Goal: Information Seeking & Learning: Compare options

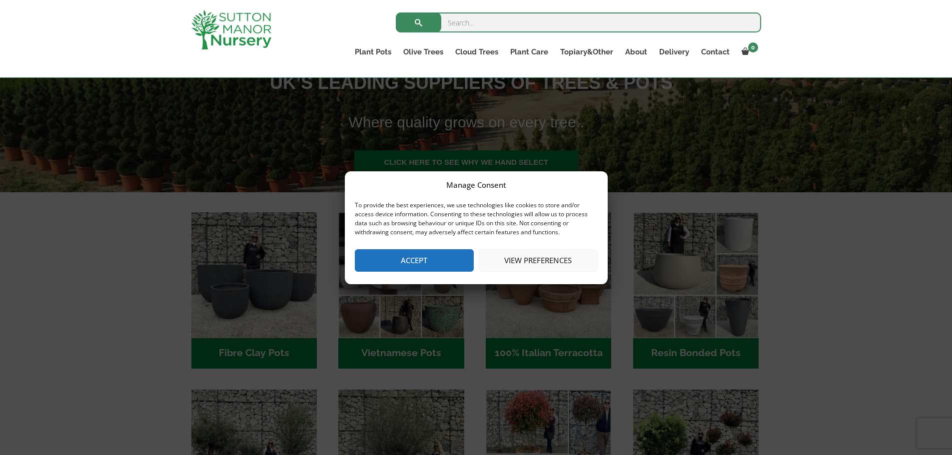
click at [416, 258] on button "Accept" at bounding box center [414, 260] width 119 height 22
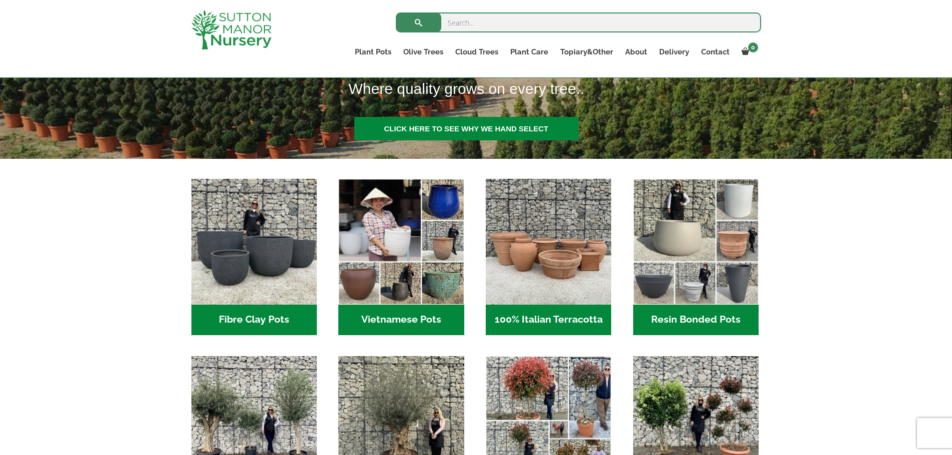
scroll to position [300, 0]
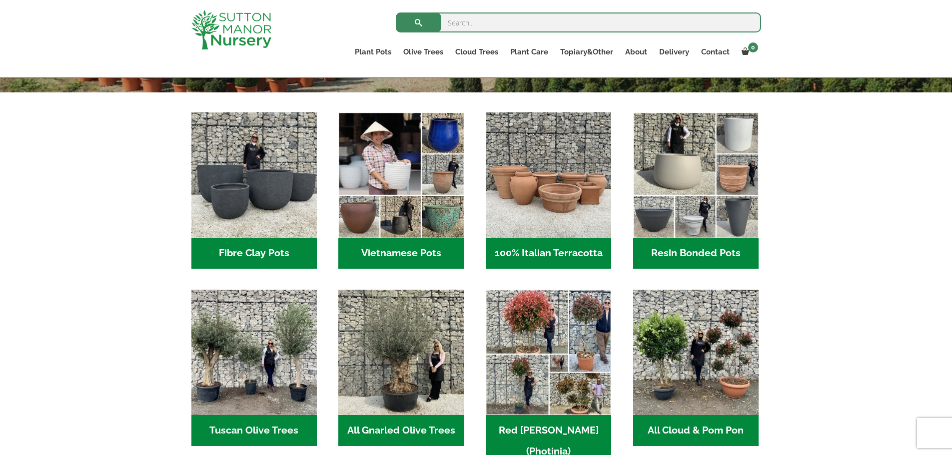
click at [705, 253] on h2 "Resin Bonded Pots (217)" at bounding box center [695, 253] width 125 height 31
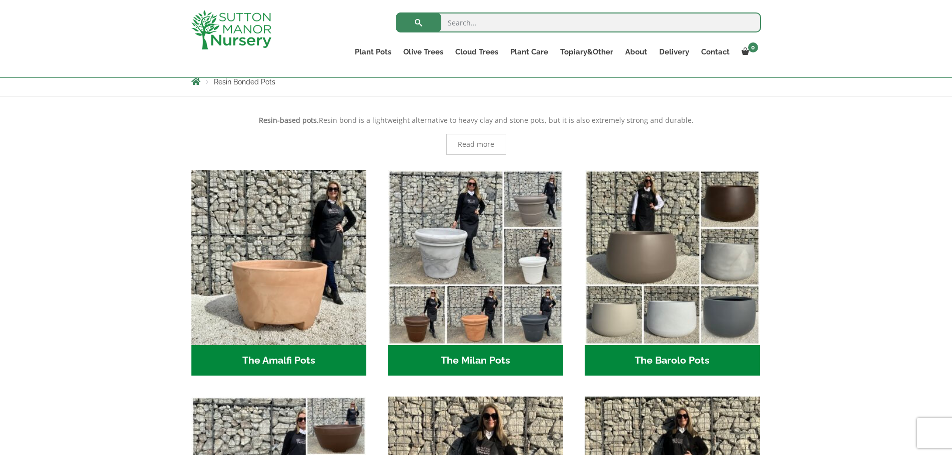
click at [688, 351] on h2 "The Barolo Pots (42)" at bounding box center [671, 360] width 175 height 31
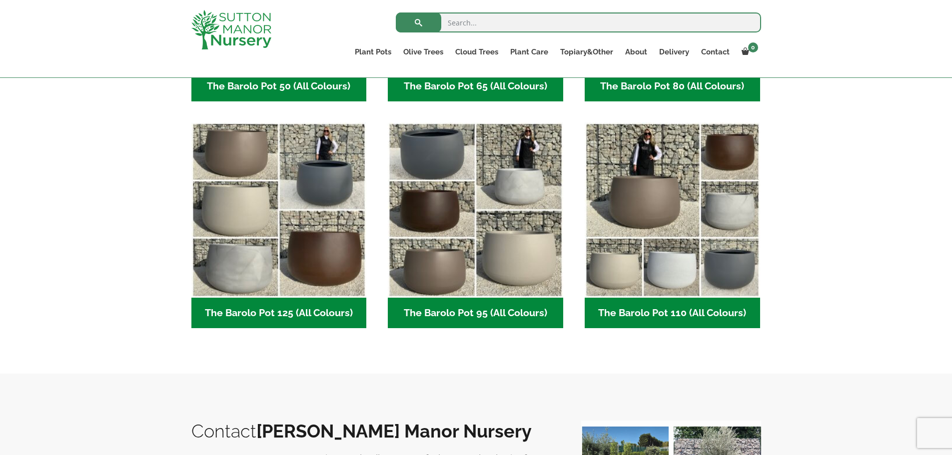
scroll to position [300, 0]
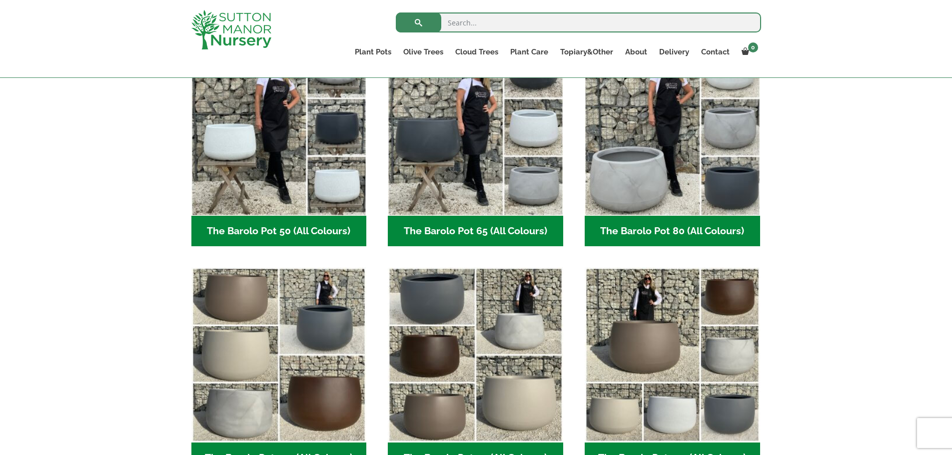
click at [287, 225] on h2 "The Barolo Pot 50 (All Colours) (7)" at bounding box center [278, 231] width 175 height 31
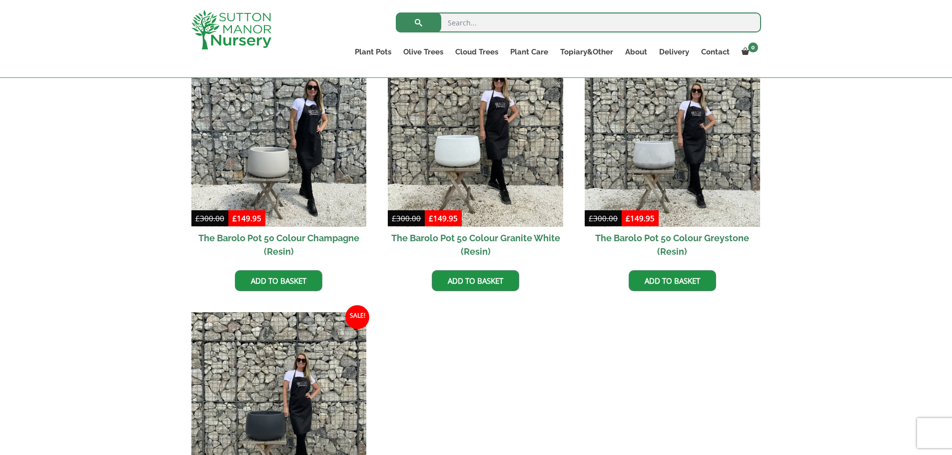
scroll to position [532, 0]
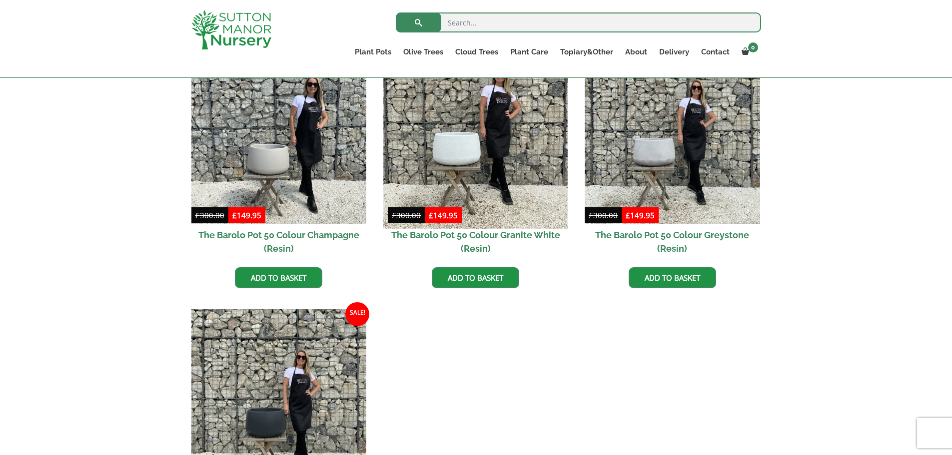
click at [457, 150] on img at bounding box center [476, 136] width 184 height 184
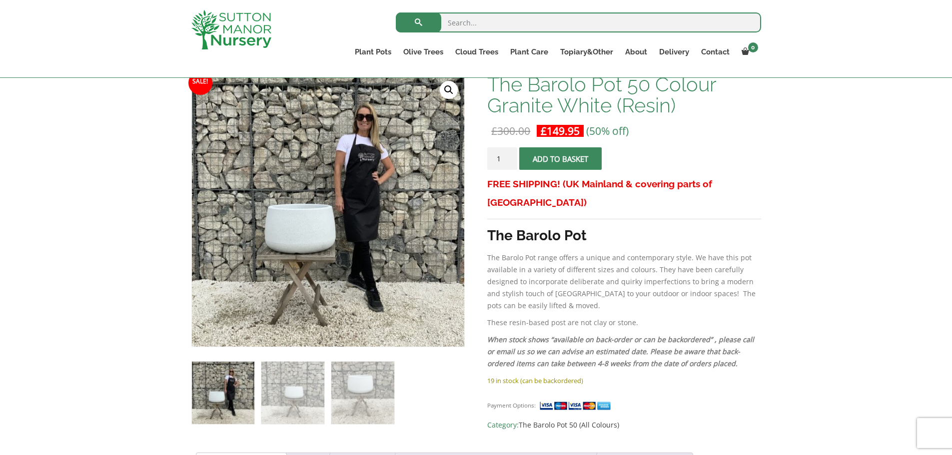
scroll to position [100, 0]
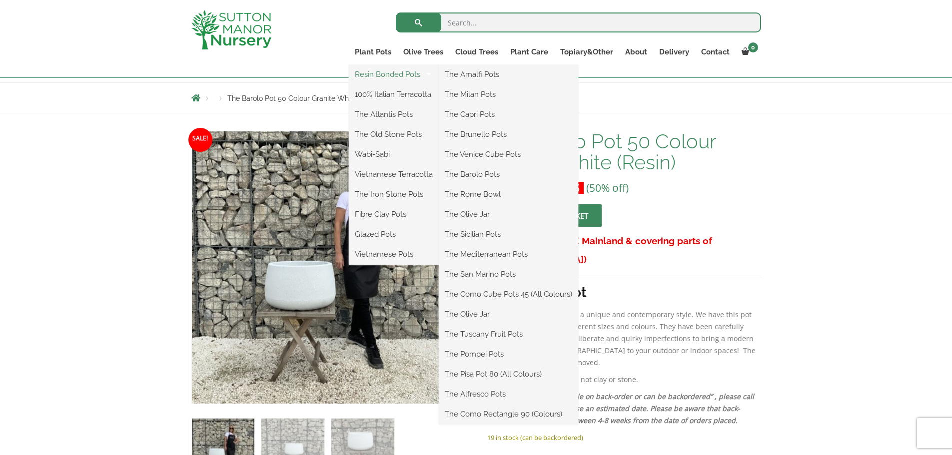
click at [385, 79] on link "Resin Bonded Pots" at bounding box center [394, 74] width 90 height 15
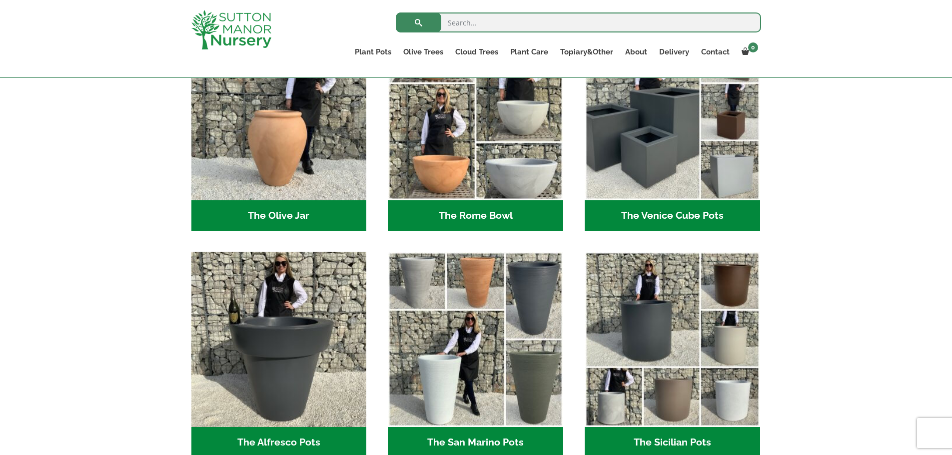
scroll to position [949, 0]
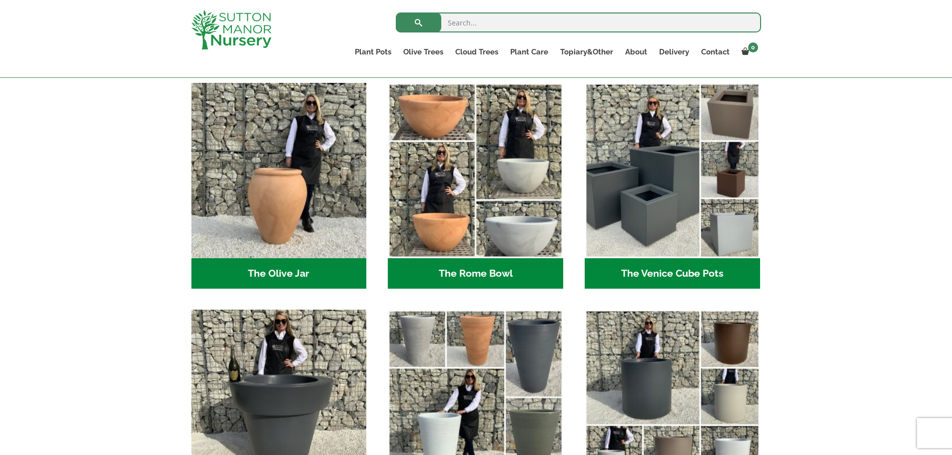
click at [665, 270] on h2 "The Venice Cube Pots (12)" at bounding box center [671, 273] width 175 height 31
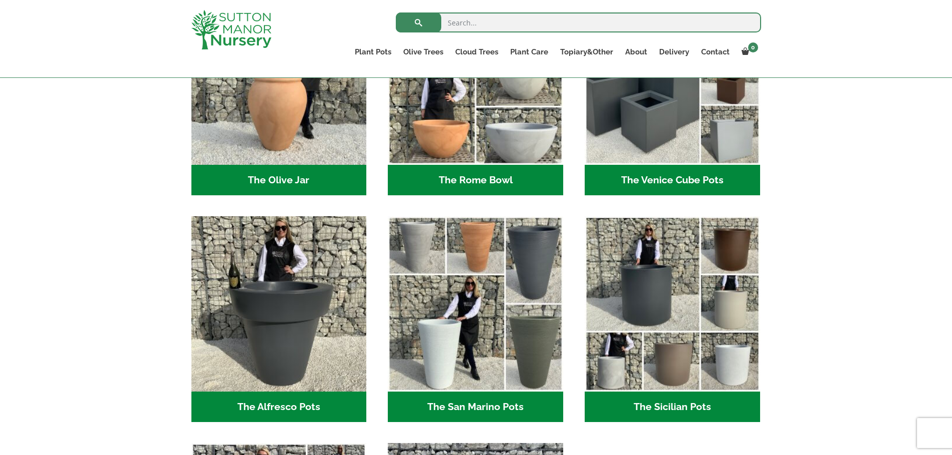
scroll to position [1149, 0]
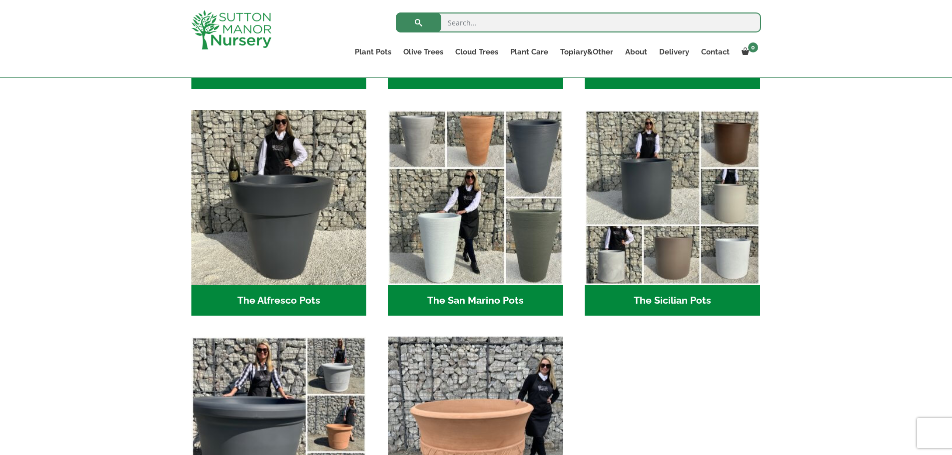
click at [637, 298] on h2 "The Sicilian Pots (18)" at bounding box center [671, 300] width 175 height 31
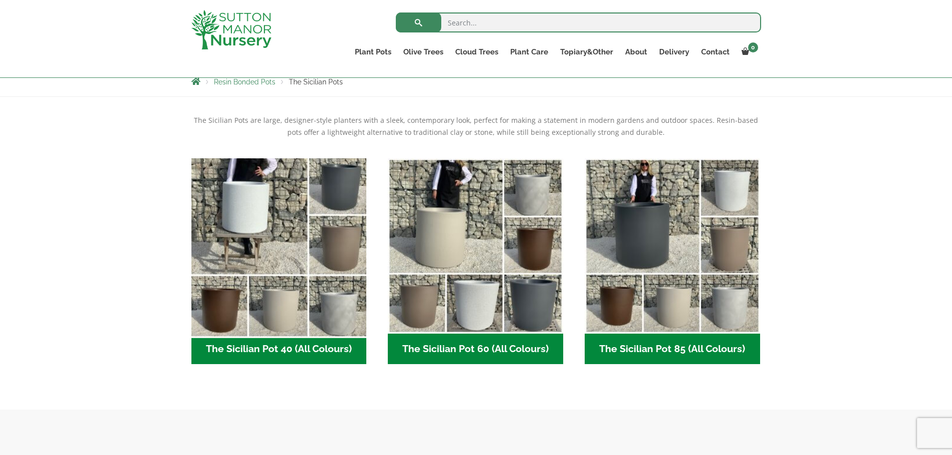
click at [283, 332] on img "Visit product category The Sicilian Pot 40 (All Colours)" at bounding box center [279, 246] width 184 height 184
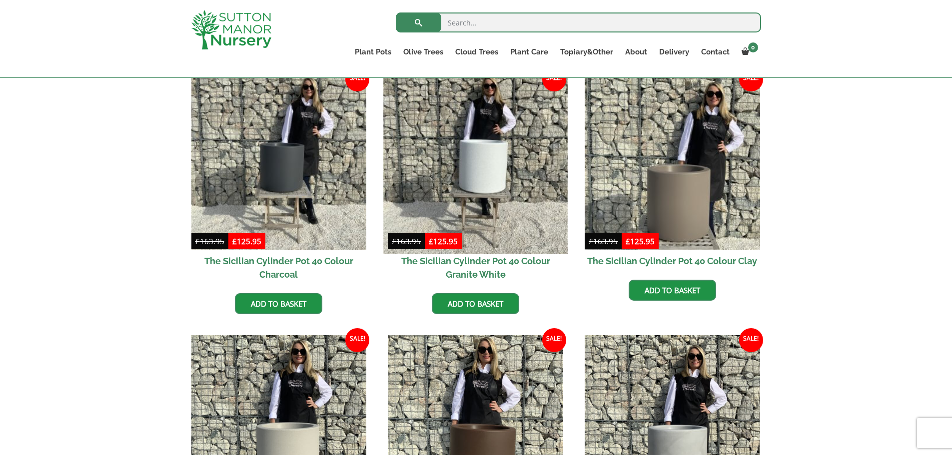
scroll to position [250, 0]
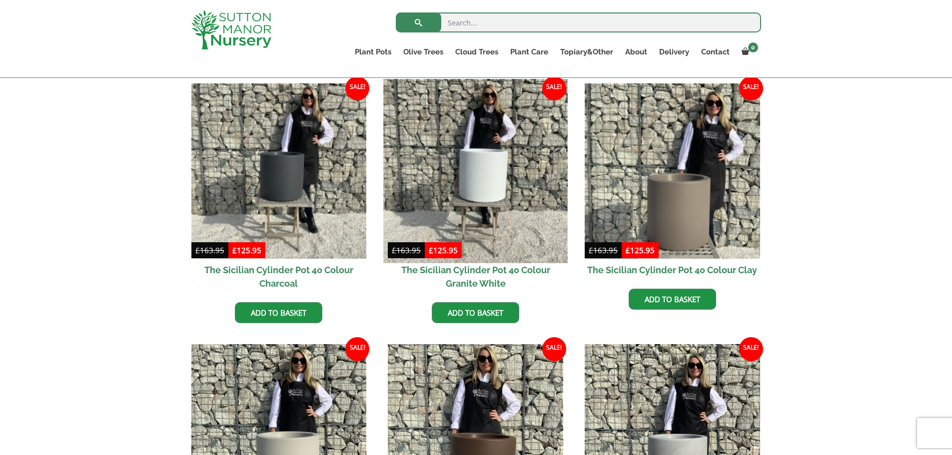
click at [508, 193] on img at bounding box center [476, 171] width 184 height 184
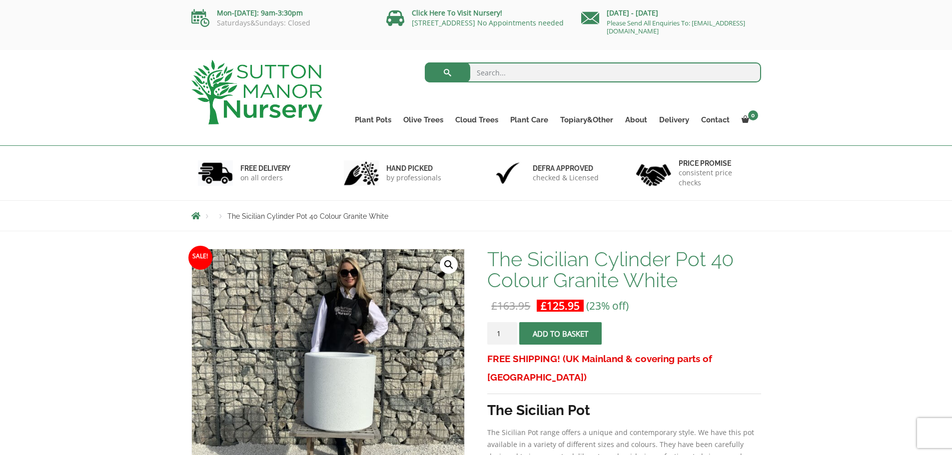
scroll to position [150, 0]
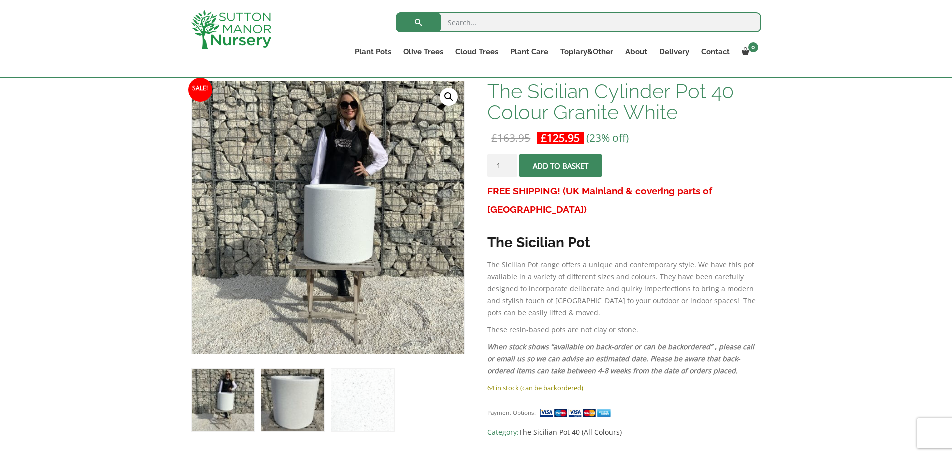
click at [302, 391] on img at bounding box center [292, 400] width 62 height 62
